Goal: Task Accomplishment & Management: Manage account settings

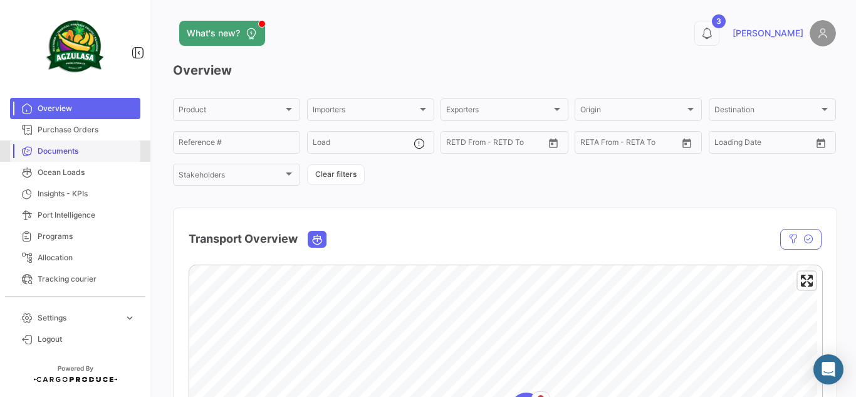
click at [82, 153] on span "Documents" at bounding box center [87, 150] width 98 height 11
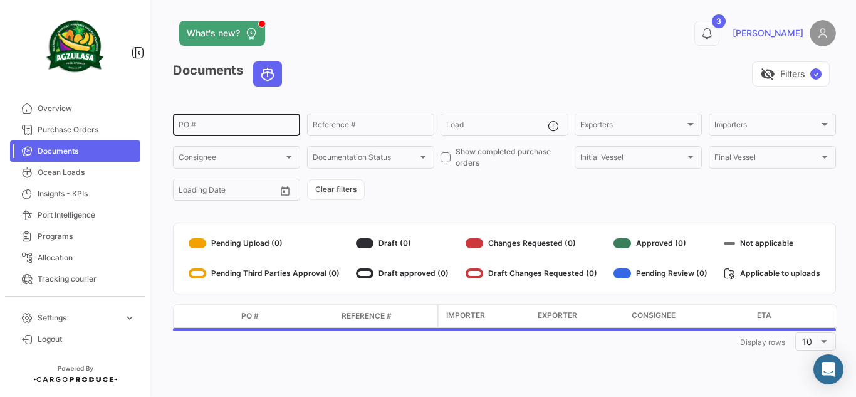
click at [270, 120] on div "PO #" at bounding box center [237, 124] width 116 height 24
paste input "UNIECPBO25330062"
type input "UNIECPBO25330062"
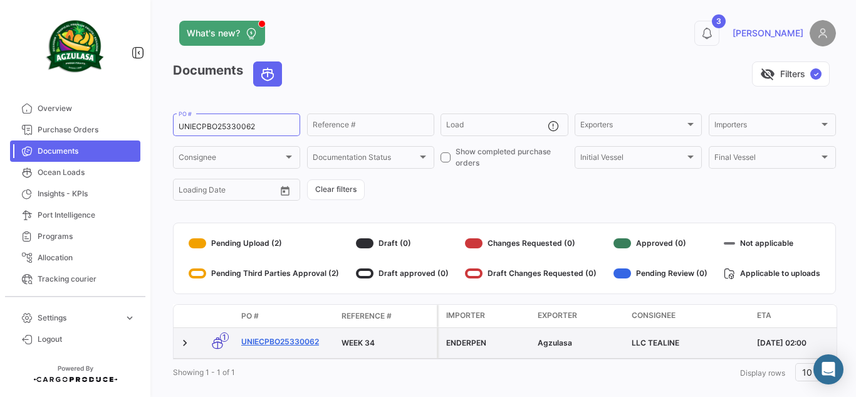
click at [309, 337] on link "UNIECPBO25330062" at bounding box center [286, 341] width 90 height 11
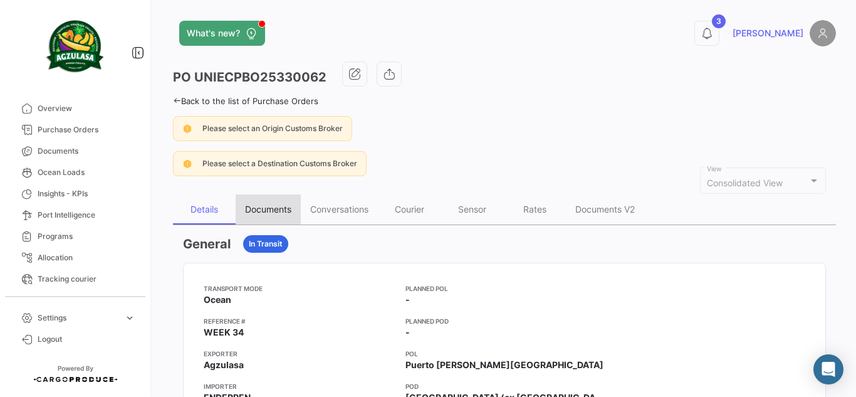
click at [278, 217] on div "Documents" at bounding box center [268, 209] width 65 height 30
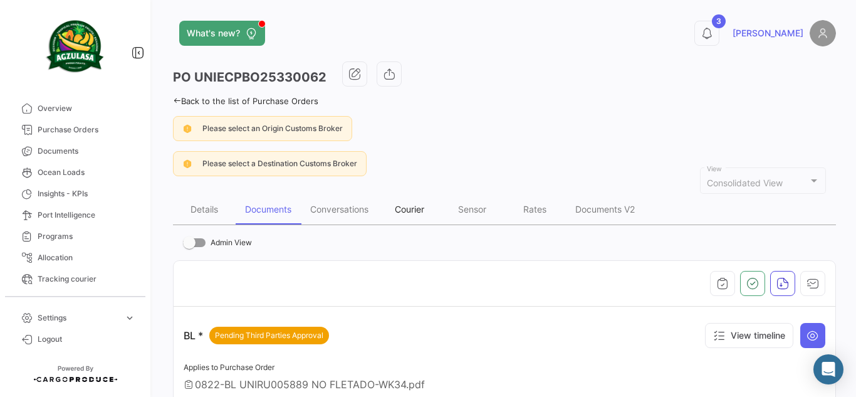
click at [402, 214] on div "Courier" at bounding box center [409, 209] width 29 height 11
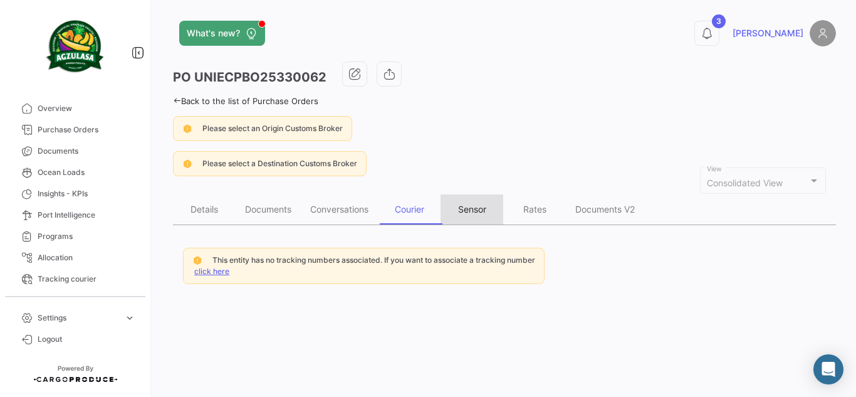
click at [491, 202] on div "Sensor" at bounding box center [472, 209] width 63 height 30
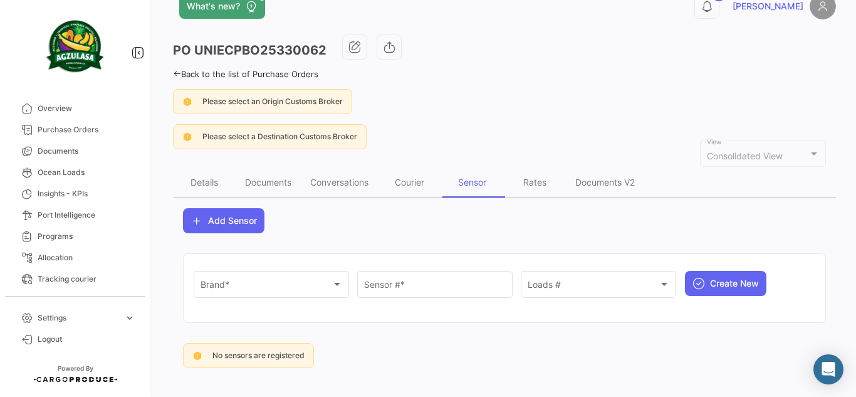
scroll to position [38, 0]
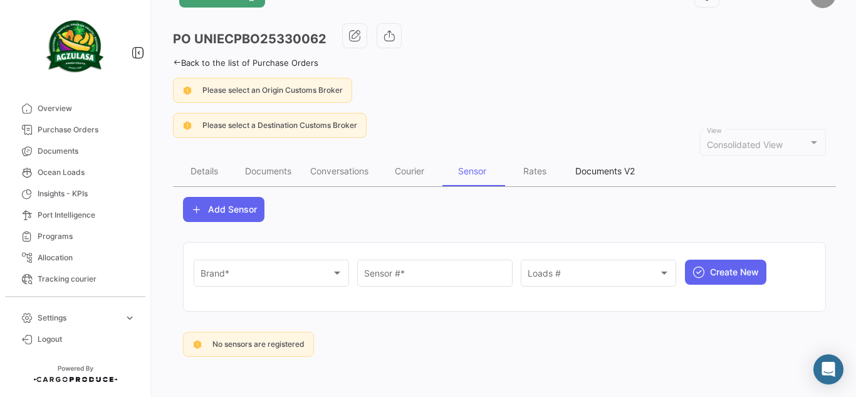
click at [607, 170] on div "Documents V2" at bounding box center [605, 170] width 60 height 11
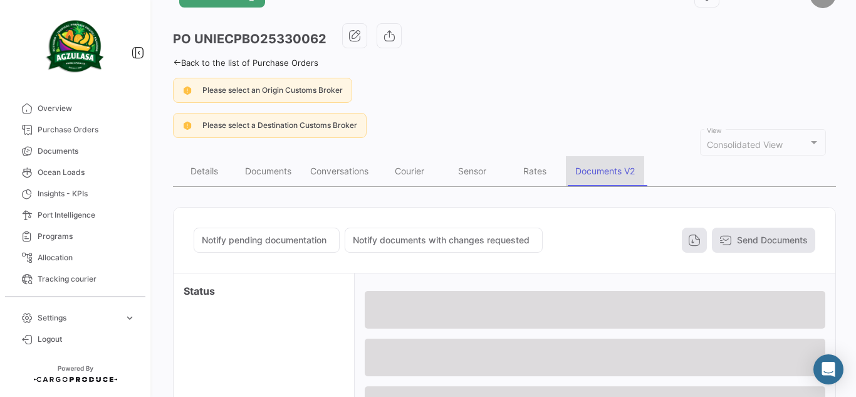
scroll to position [0, 0]
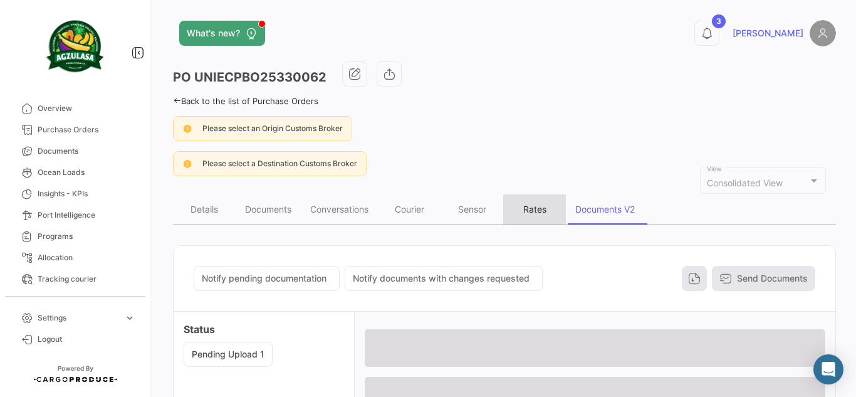
click at [531, 200] on div "Rates" at bounding box center [534, 209] width 63 height 30
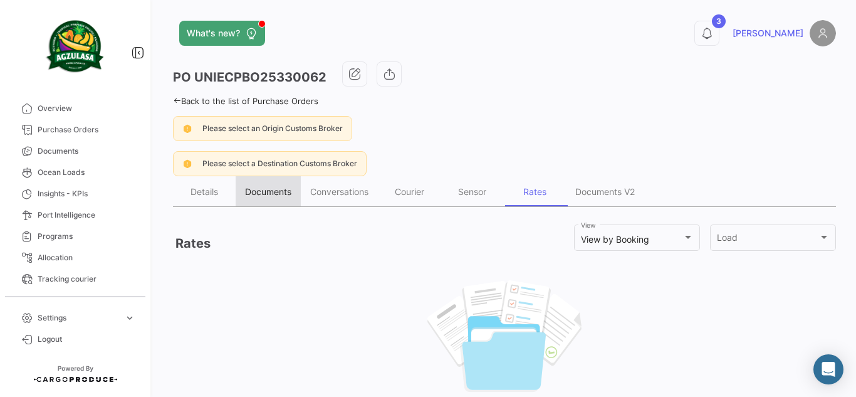
click at [266, 197] on div "Documents" at bounding box center [268, 191] width 65 height 30
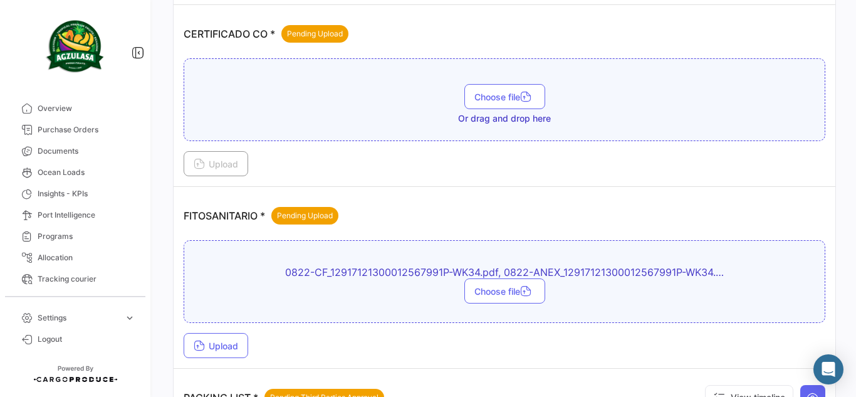
scroll to position [564, 0]
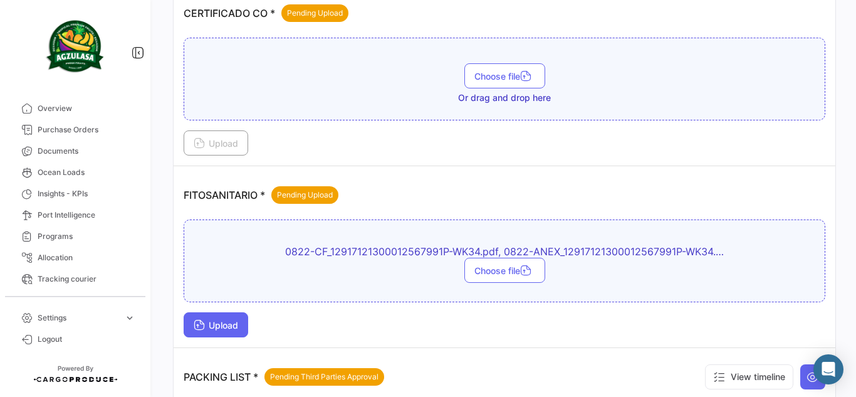
click at [225, 322] on span "Upload" at bounding box center [216, 325] width 45 height 11
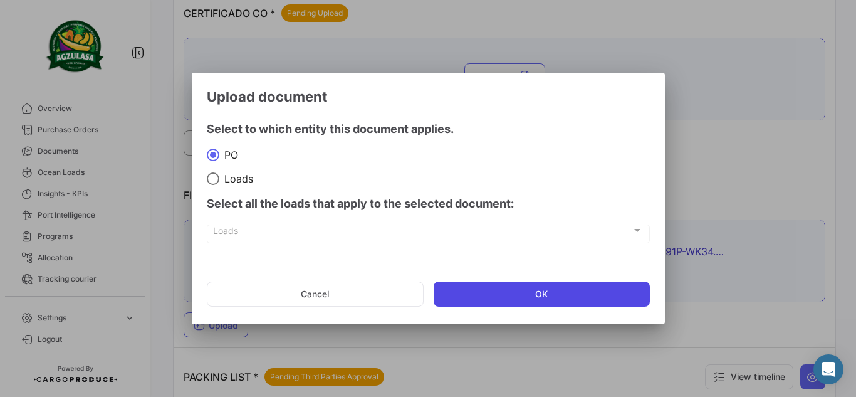
click at [485, 296] on button "OK" at bounding box center [542, 293] width 216 height 25
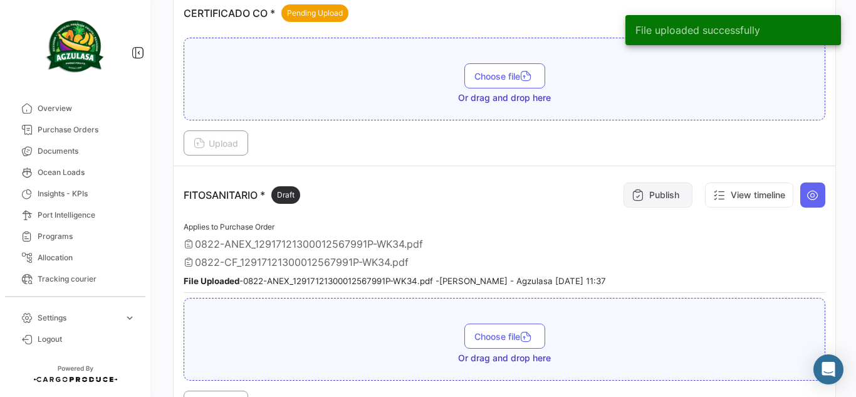
click at [643, 198] on button "Publish" at bounding box center [658, 194] width 69 height 25
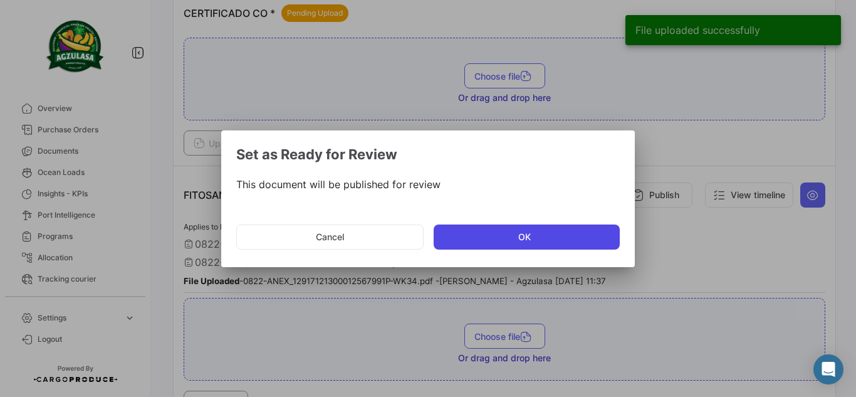
click at [572, 234] on button "OK" at bounding box center [527, 236] width 186 height 25
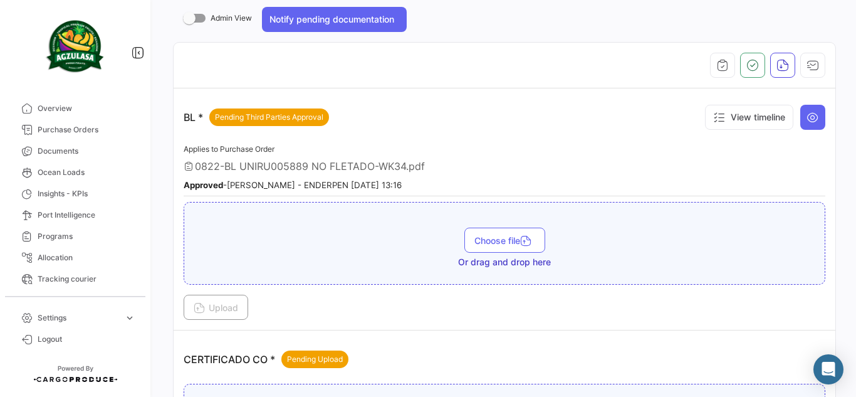
scroll to position [63, 0]
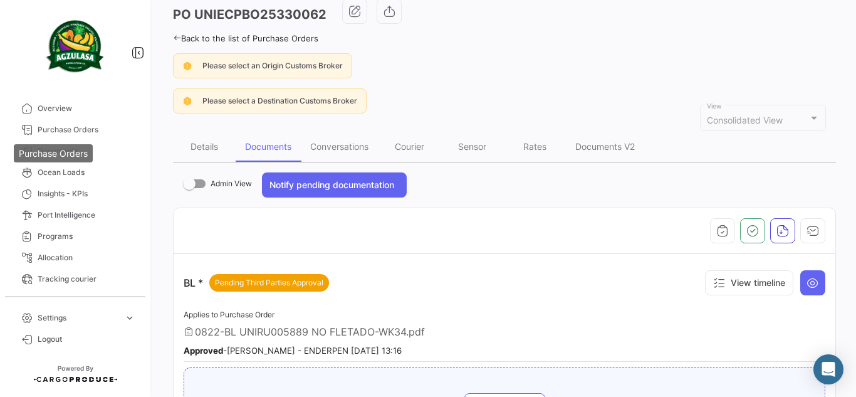
click at [88, 152] on div "Purchase Orders" at bounding box center [53, 153] width 79 height 18
click at [112, 157] on link "Documents" at bounding box center [75, 150] width 130 height 21
